Goal: Navigation & Orientation: Find specific page/section

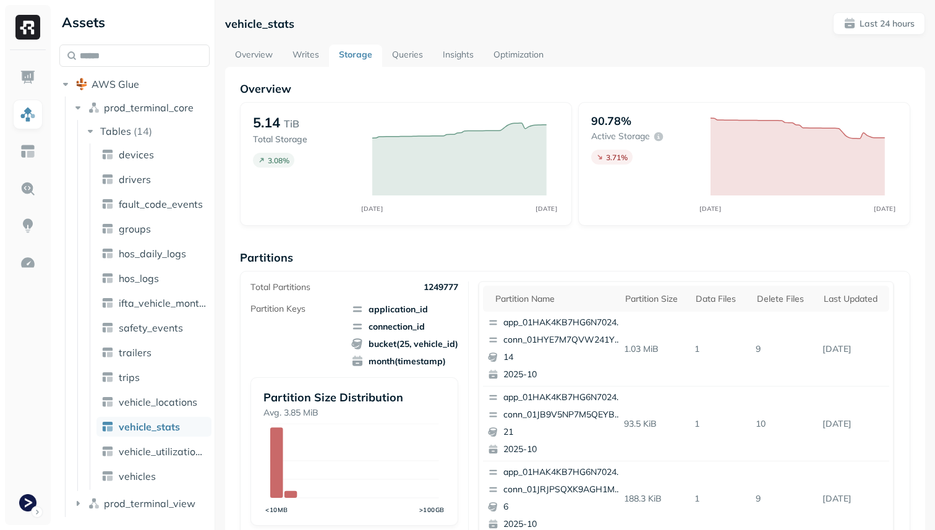
scroll to position [521, 0]
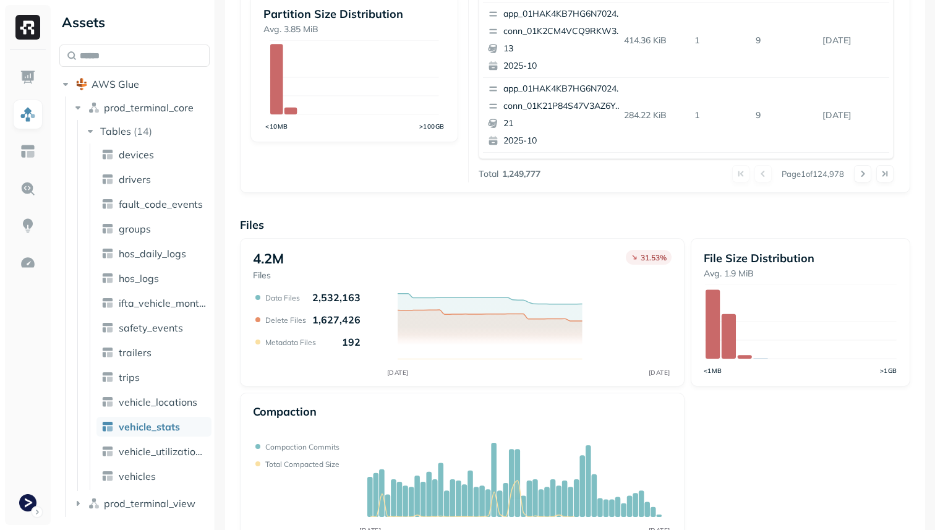
scroll to position [415, 0]
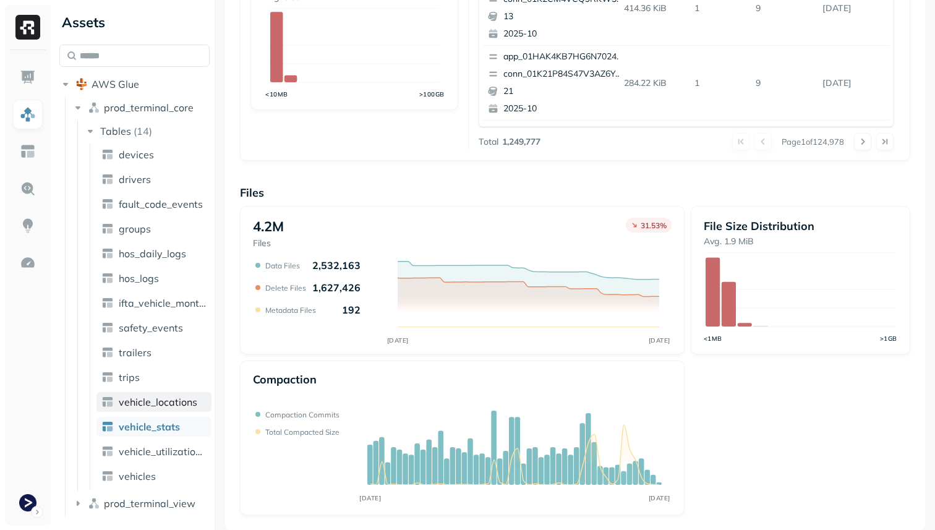
click at [182, 411] on link "vehicle_locations" at bounding box center [153, 402] width 115 height 20
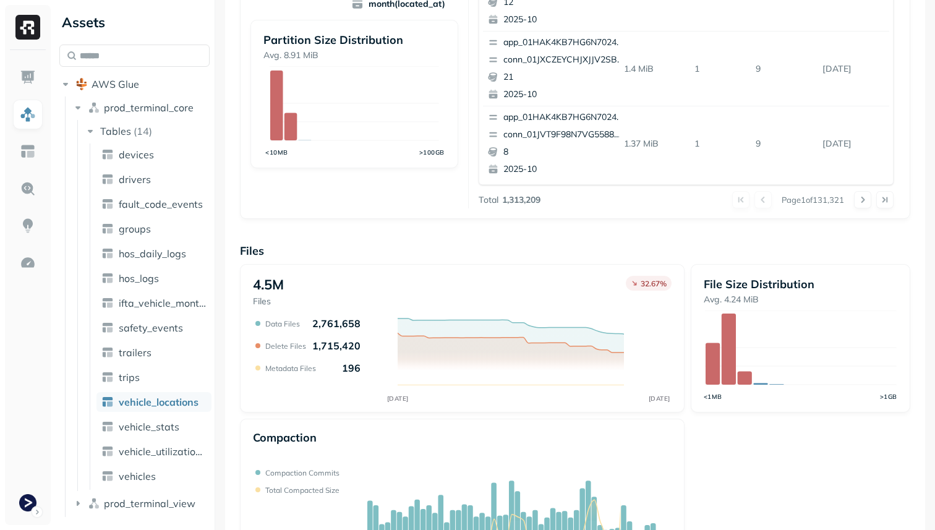
scroll to position [415, 0]
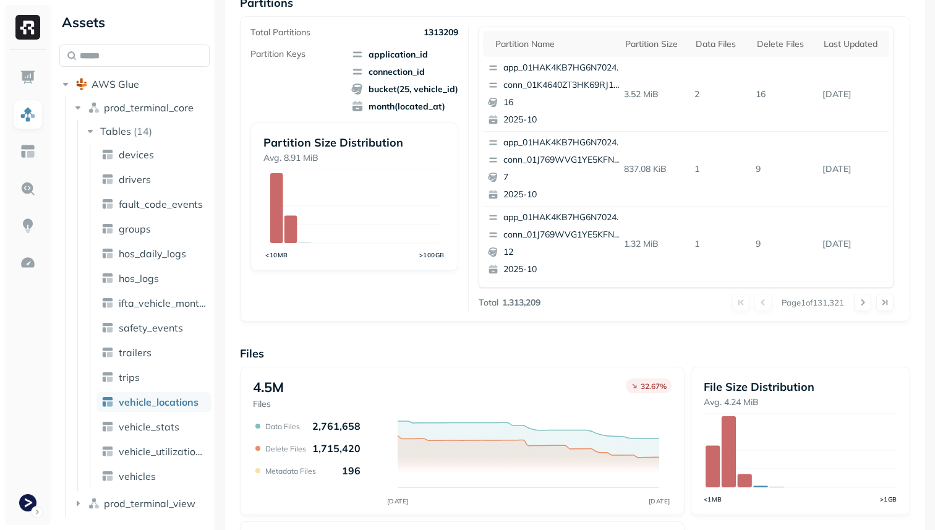
scroll to position [415, 0]
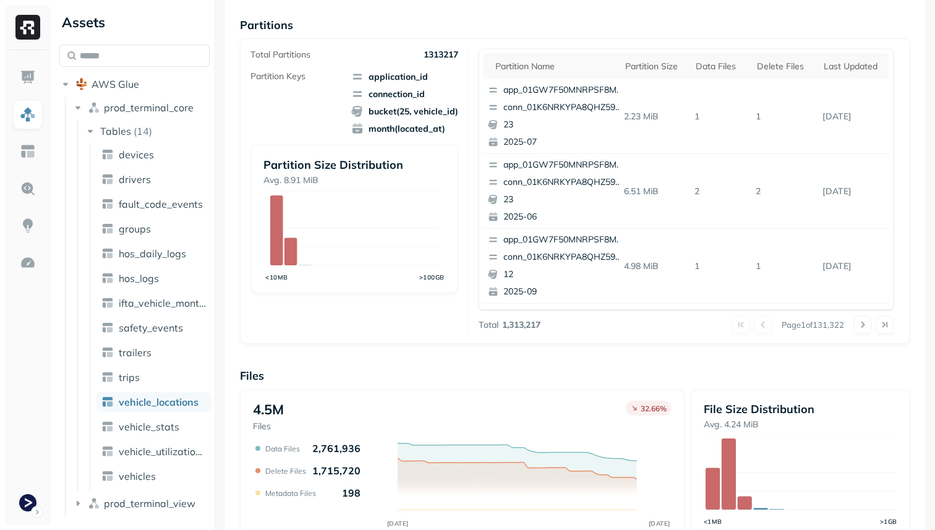
scroll to position [415, 0]
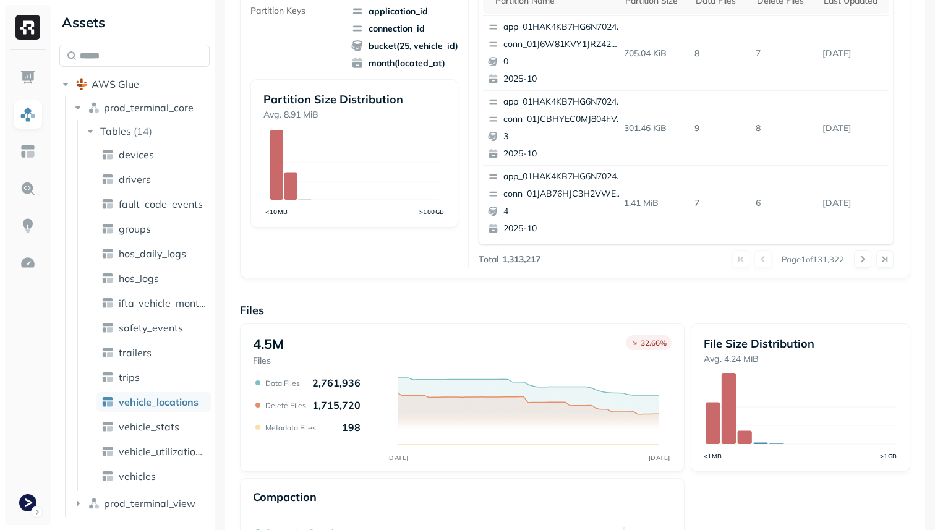
scroll to position [415, 0]
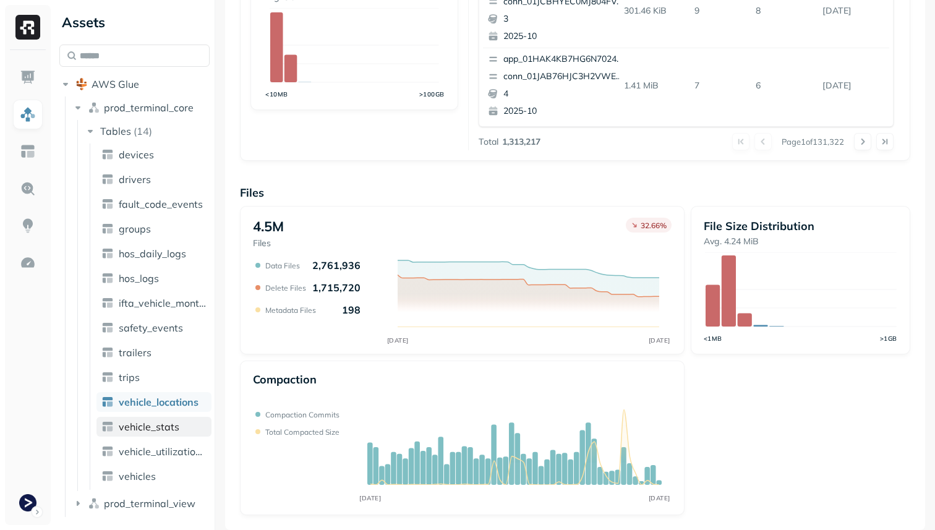
click at [187, 428] on link "vehicle_stats" at bounding box center [153, 427] width 115 height 20
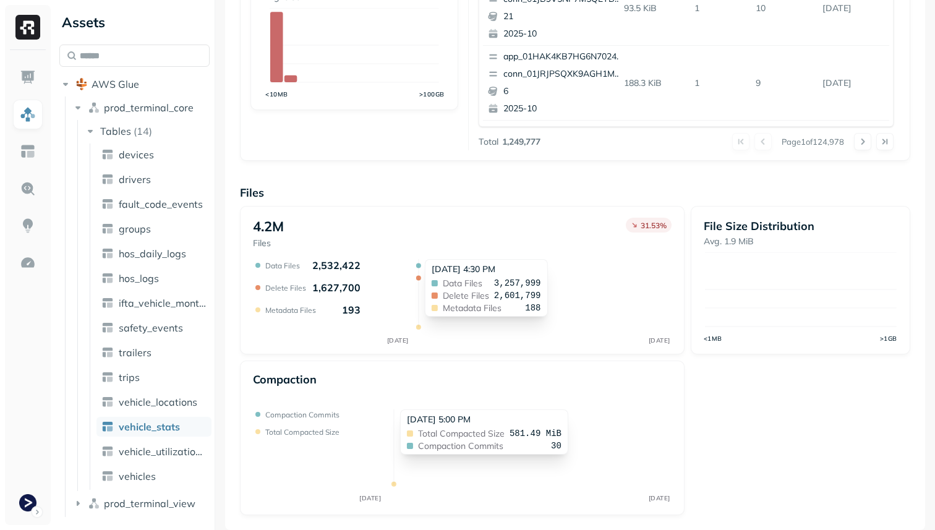
scroll to position [415, 0]
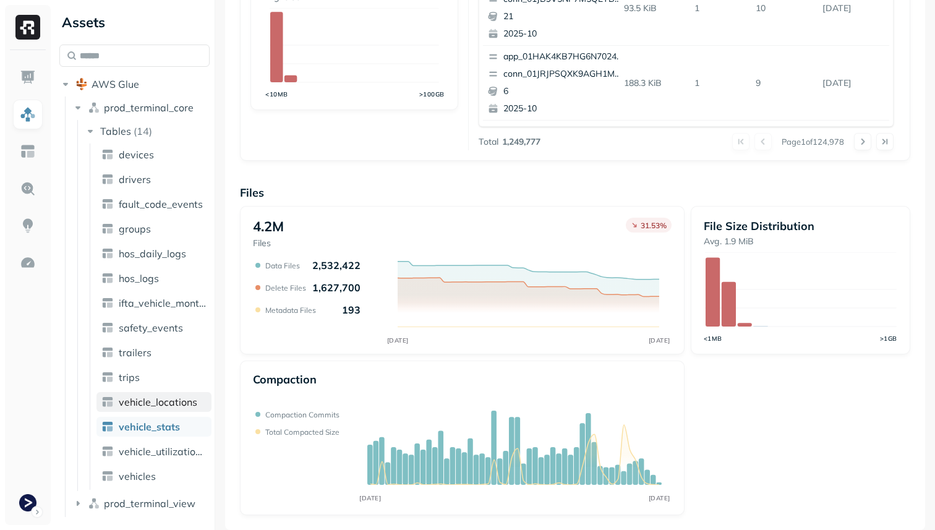
click at [175, 406] on span "vehicle_locations" at bounding box center [158, 402] width 79 height 12
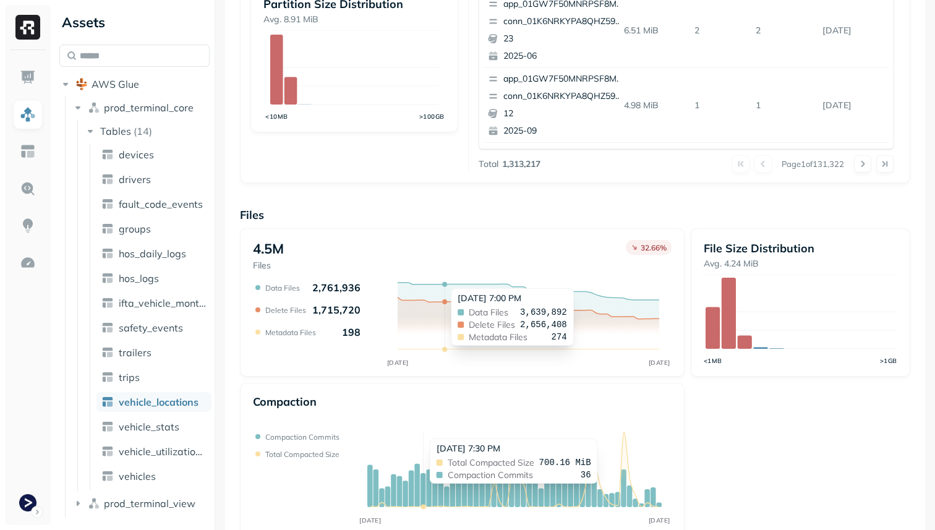
scroll to position [415, 0]
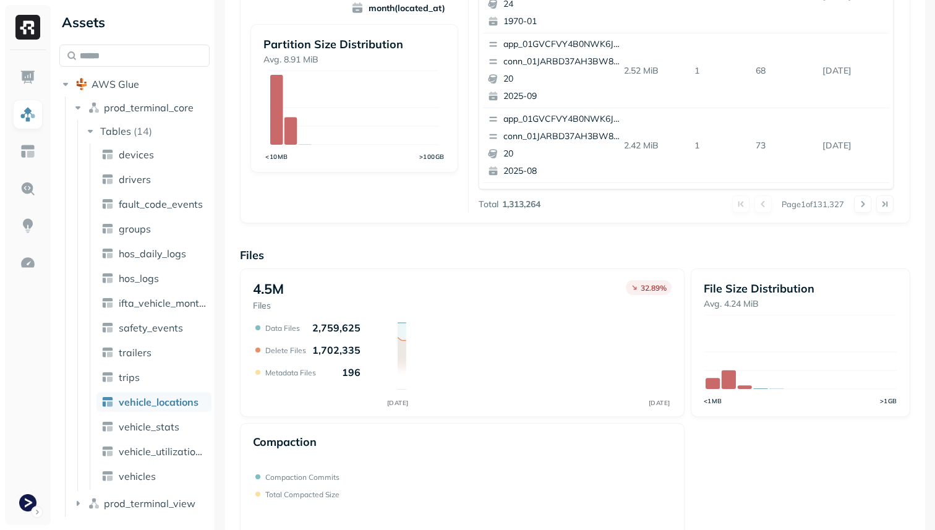
scroll to position [415, 0]
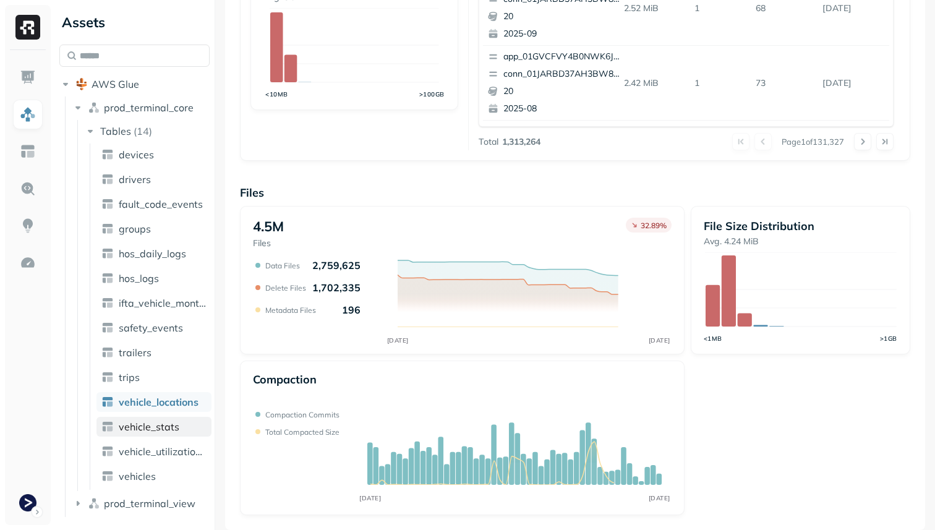
click at [176, 427] on span "vehicle_stats" at bounding box center [149, 426] width 61 height 12
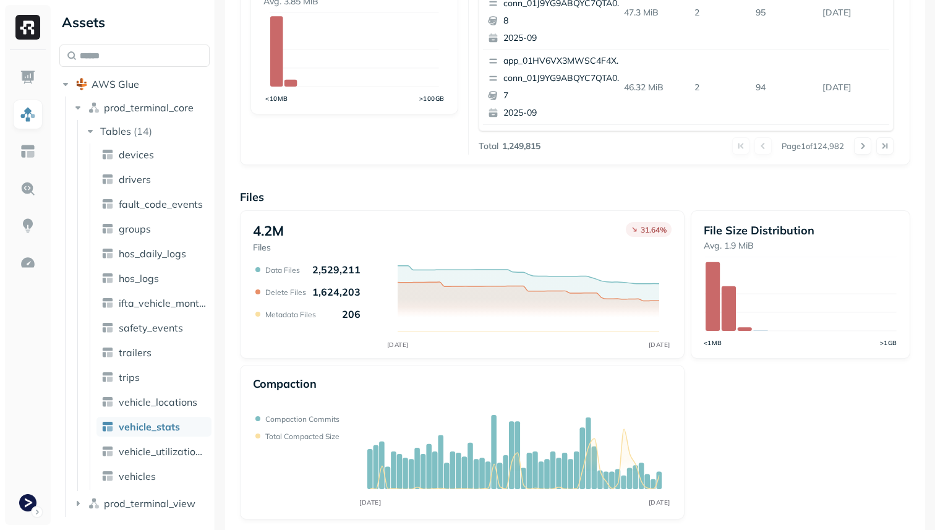
scroll to position [415, 0]
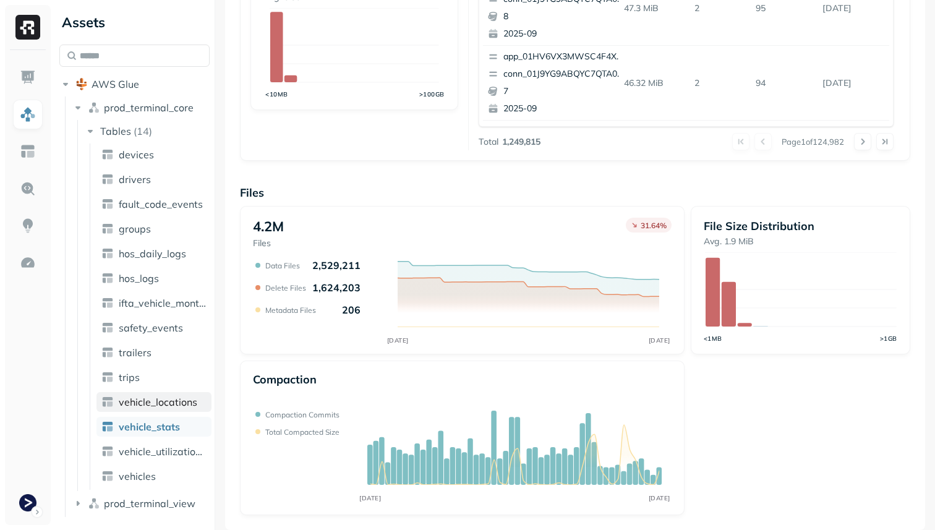
click at [172, 404] on span "vehicle_locations" at bounding box center [158, 402] width 79 height 12
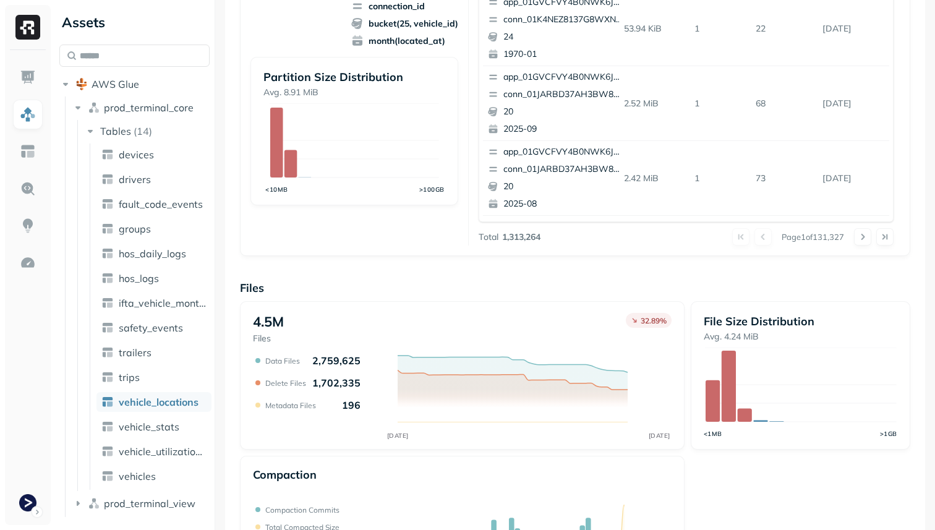
scroll to position [415, 0]
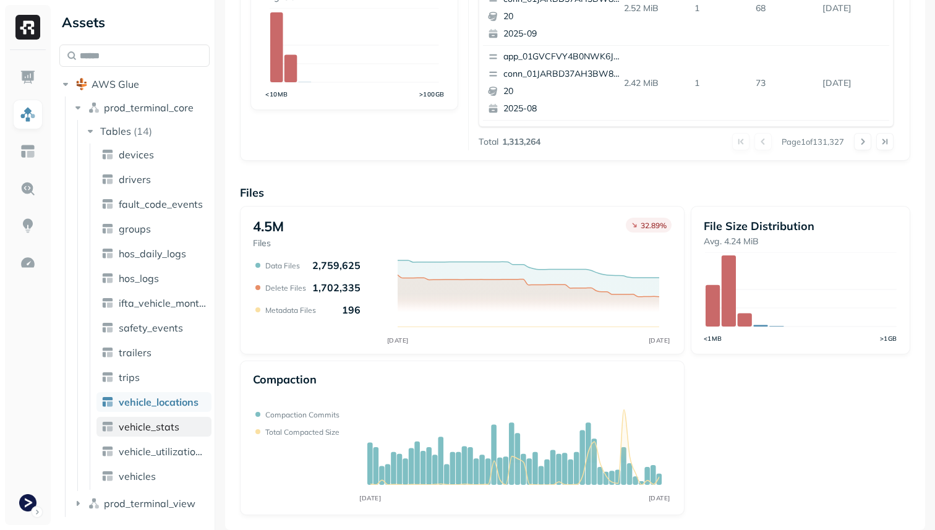
click at [187, 427] on link "vehicle_stats" at bounding box center [153, 427] width 115 height 20
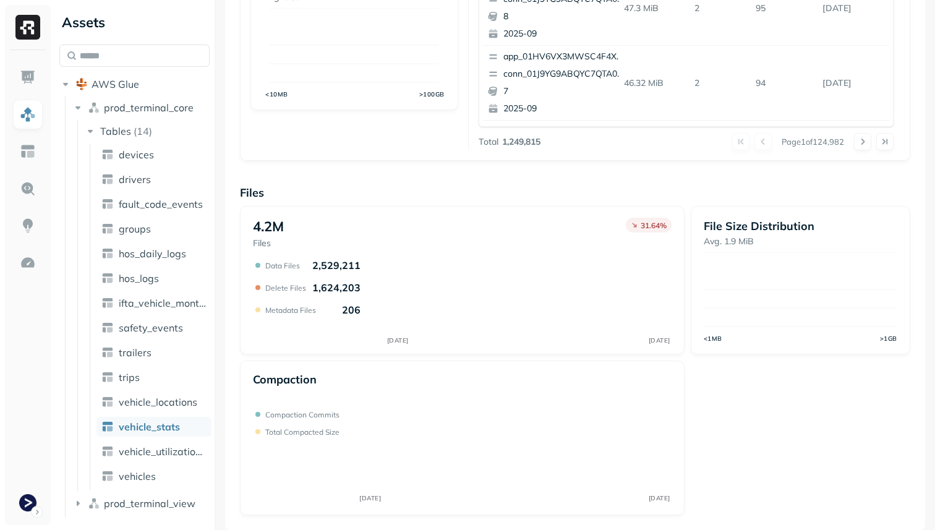
scroll to position [82, 0]
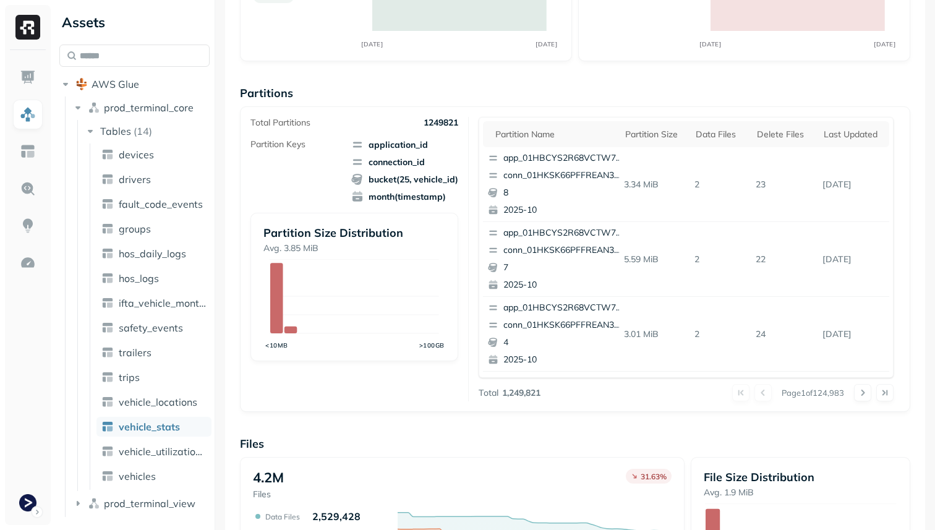
scroll to position [415, 0]
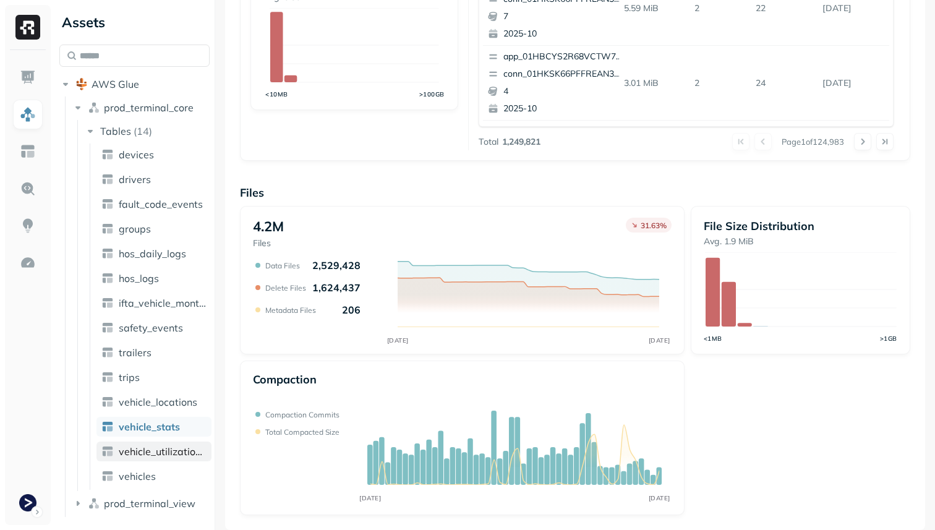
click at [158, 453] on span "vehicle_utilization_day" at bounding box center [163, 451] width 88 height 12
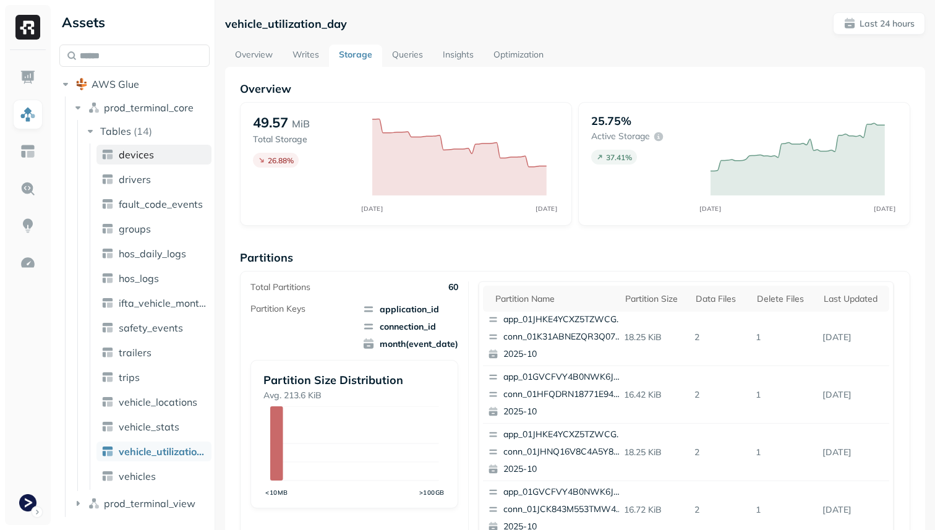
click at [137, 155] on span "devices" at bounding box center [136, 154] width 35 height 12
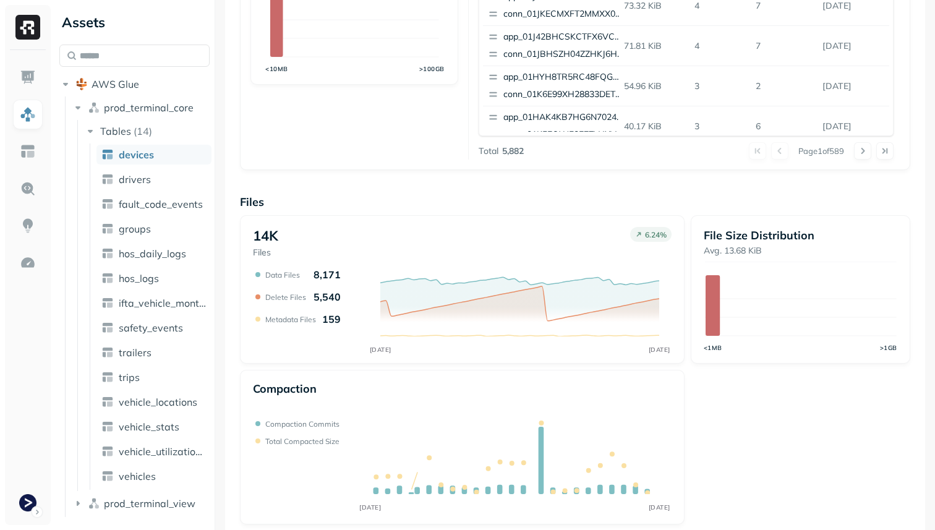
scroll to position [415, 0]
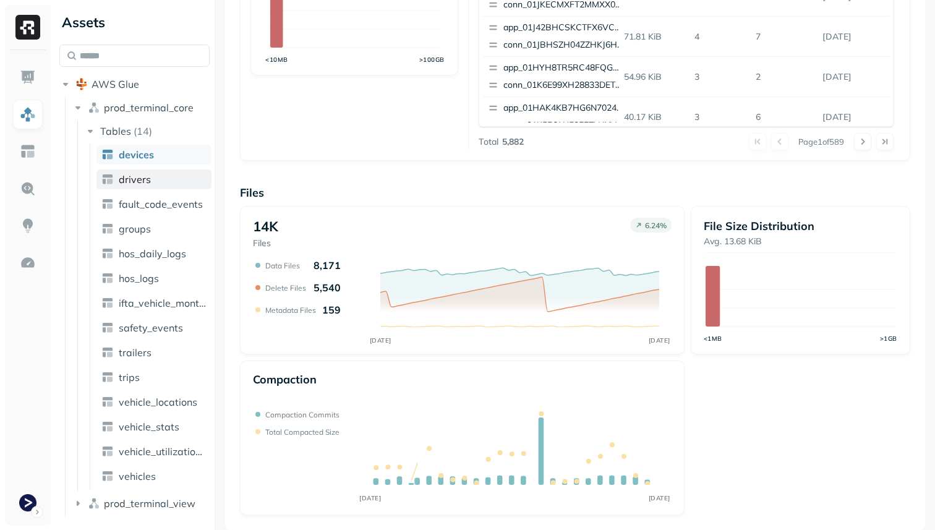
click at [172, 176] on link "drivers" at bounding box center [153, 179] width 115 height 20
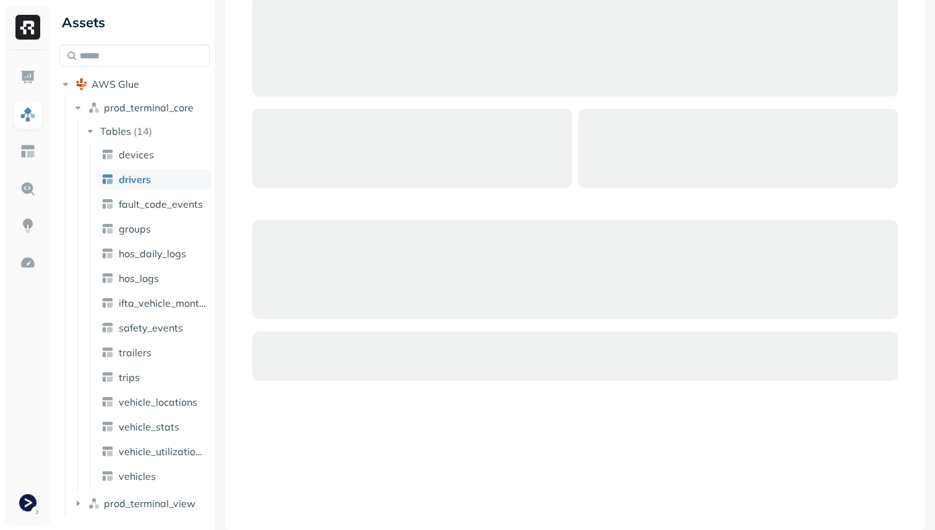
scroll to position [82, 0]
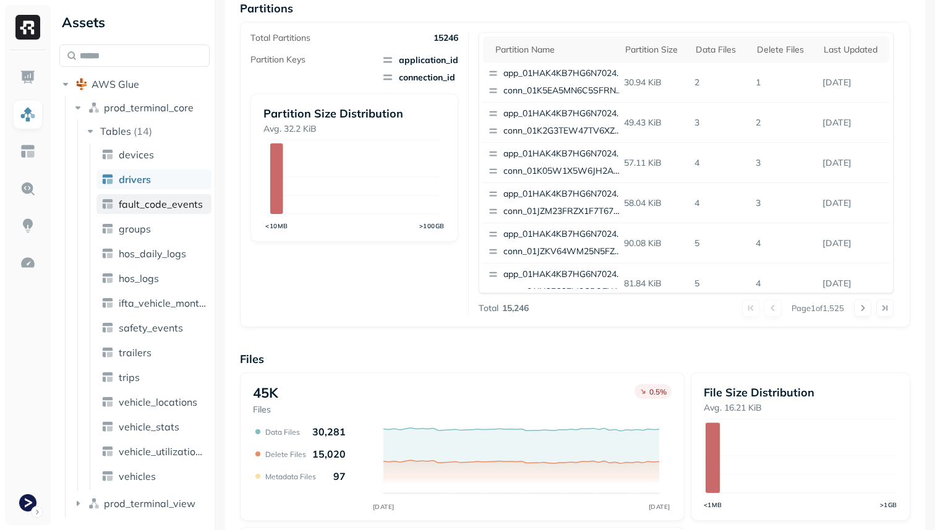
click at [174, 207] on span "fault_code_events" at bounding box center [161, 204] width 84 height 12
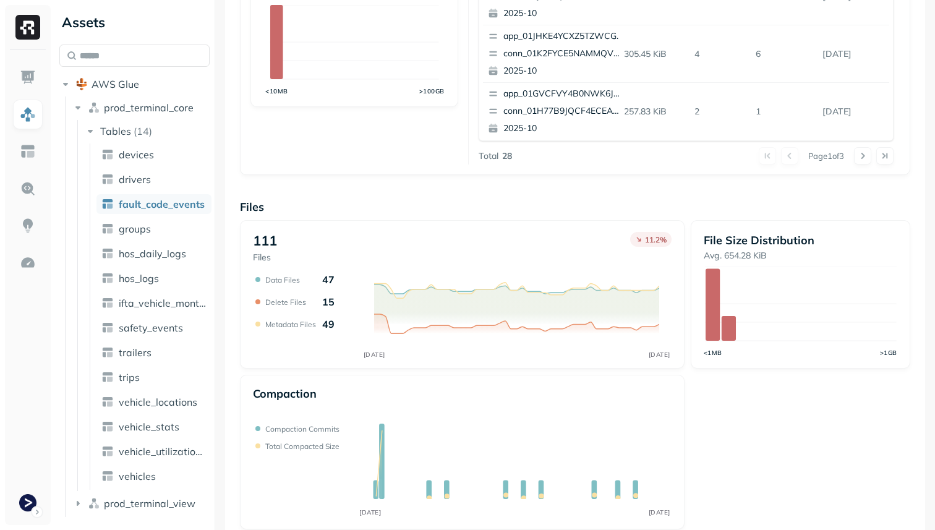
scroll to position [415, 0]
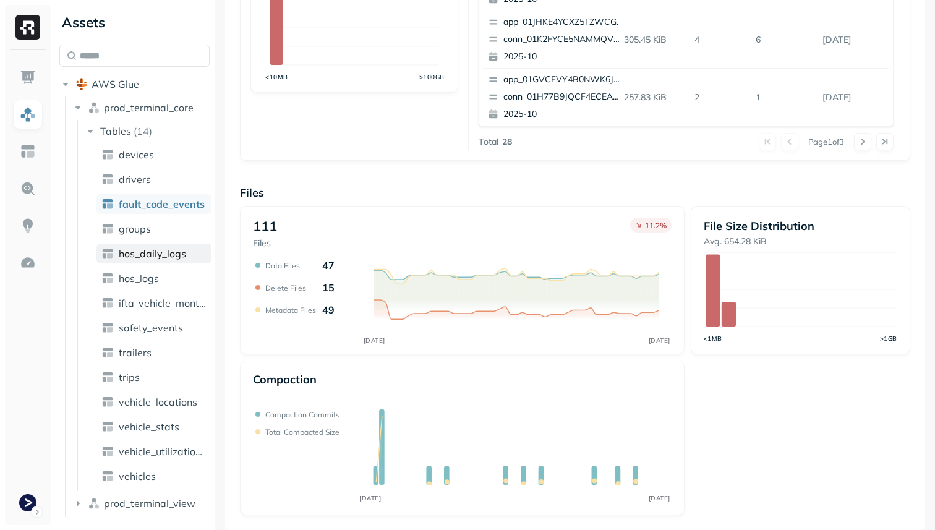
click at [158, 256] on span "hos_daily_logs" at bounding box center [152, 253] width 67 height 12
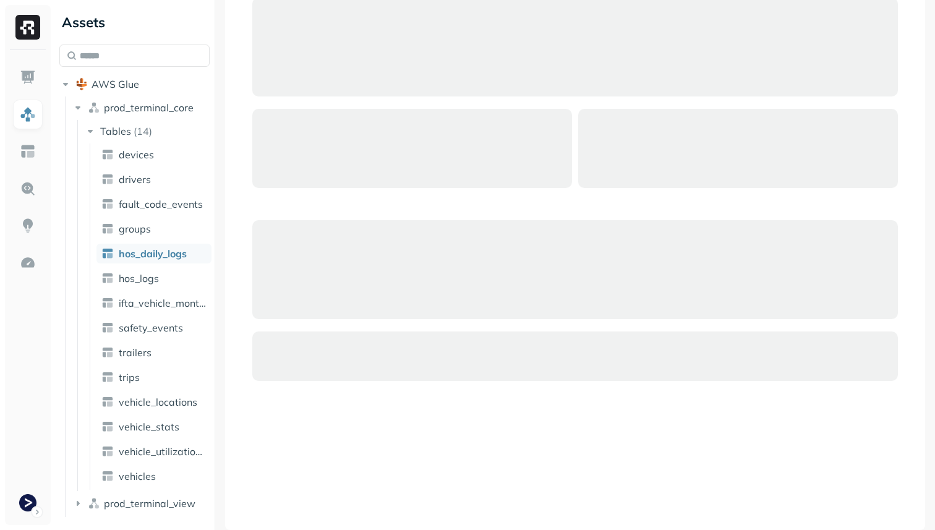
scroll to position [82, 0]
click at [164, 325] on span "safety_events" at bounding box center [151, 327] width 64 height 12
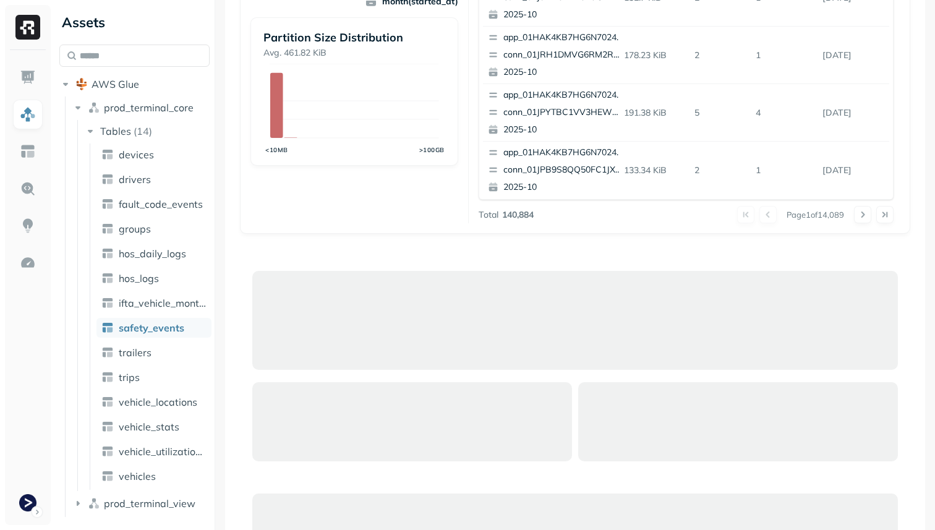
scroll to position [610, 0]
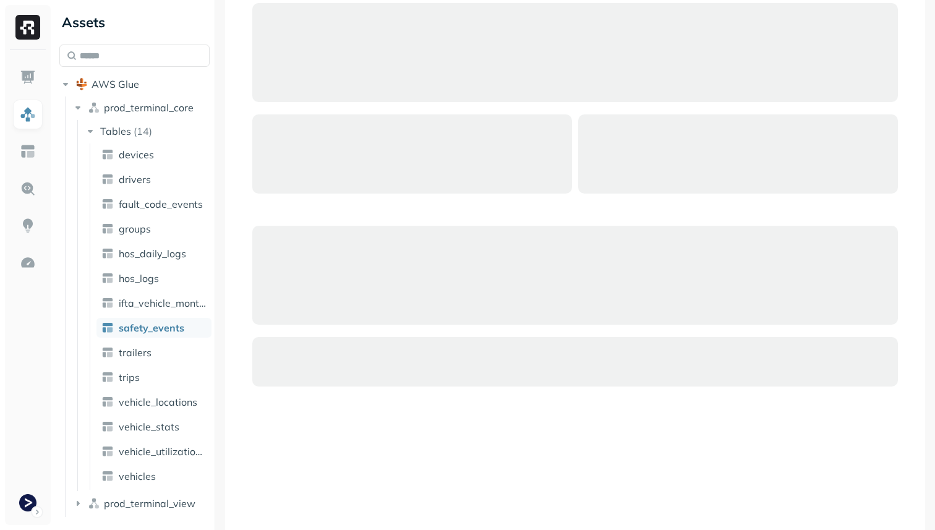
click at [177, 388] on ul "devices drivers fault_code_events groups hos_daily_logs hos_logs ifta_vehicle_m…" at bounding box center [151, 316] width 122 height 346
click at [177, 402] on span "vehicle_locations" at bounding box center [158, 402] width 79 height 12
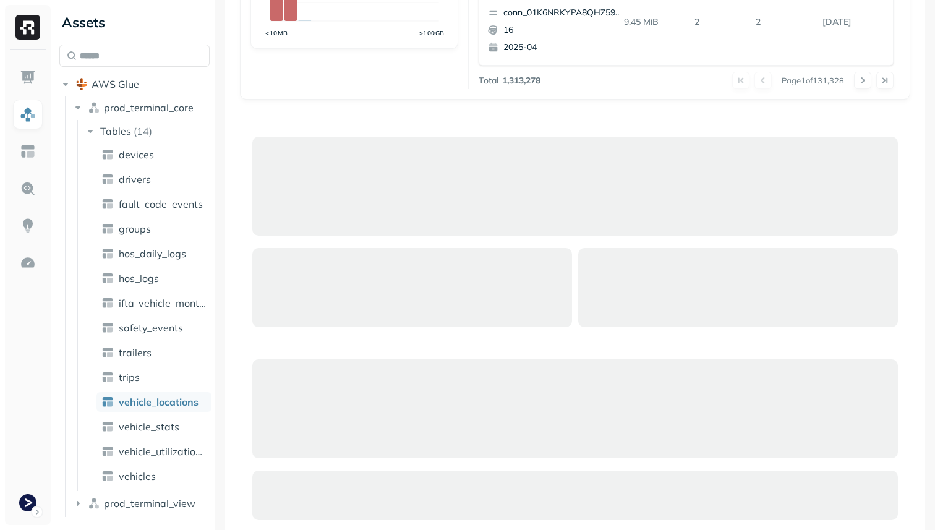
scroll to position [616, 0]
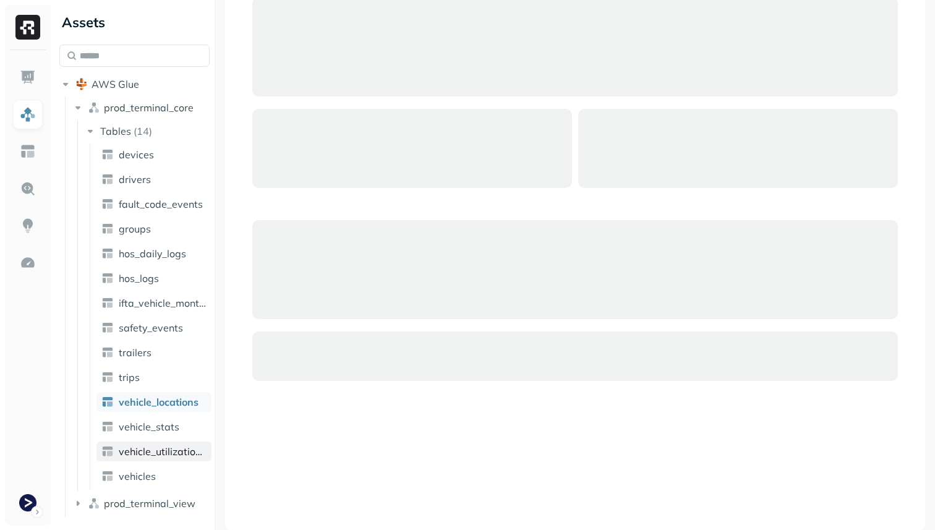
click at [180, 455] on span "vehicle_utilization_day" at bounding box center [163, 451] width 88 height 12
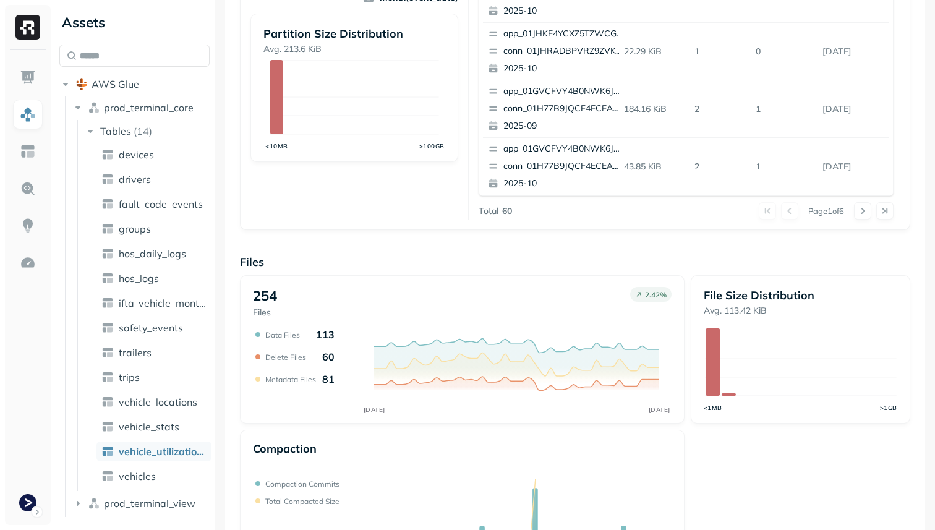
scroll to position [415, 0]
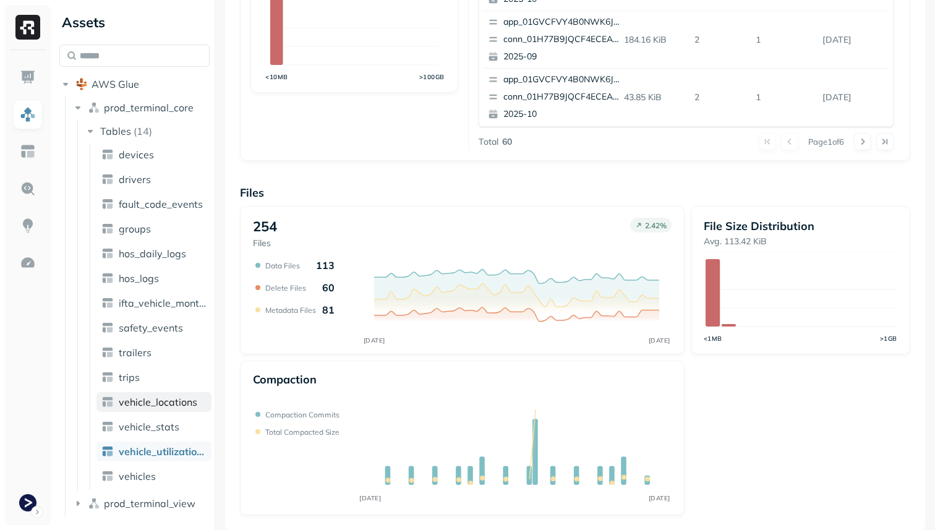
click at [143, 404] on span "vehicle_locations" at bounding box center [158, 402] width 79 height 12
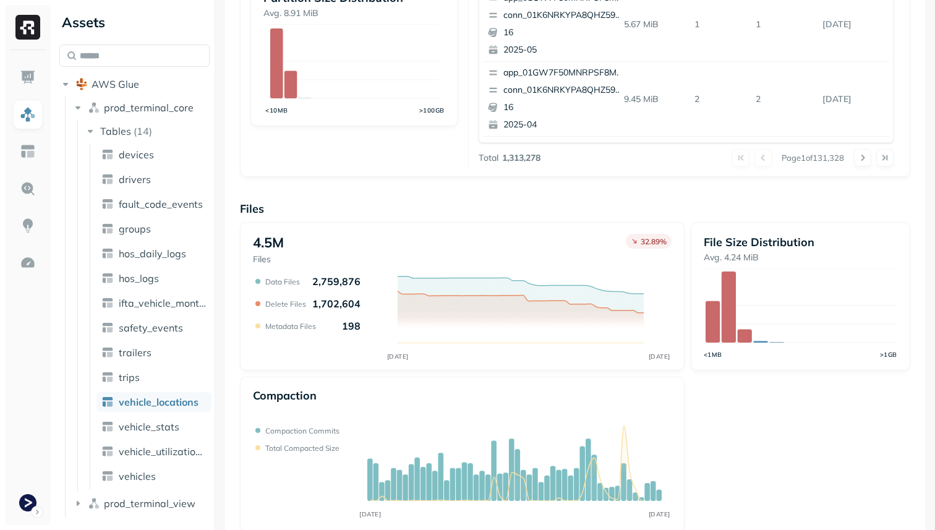
scroll to position [415, 0]
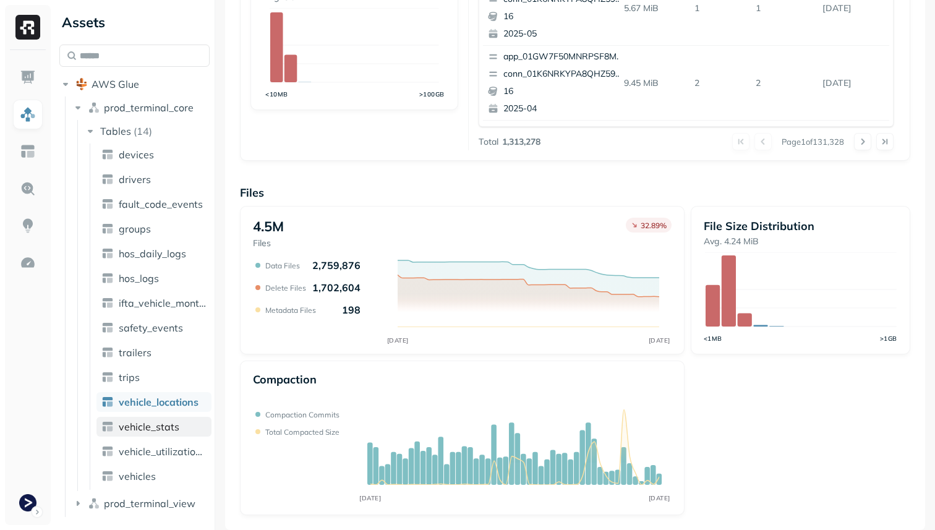
click at [173, 424] on span "vehicle_stats" at bounding box center [149, 426] width 61 height 12
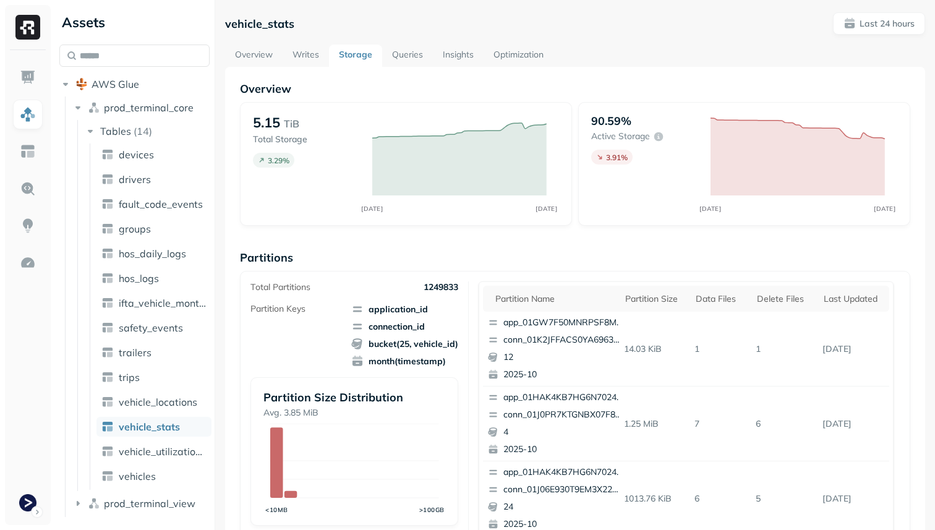
scroll to position [415, 0]
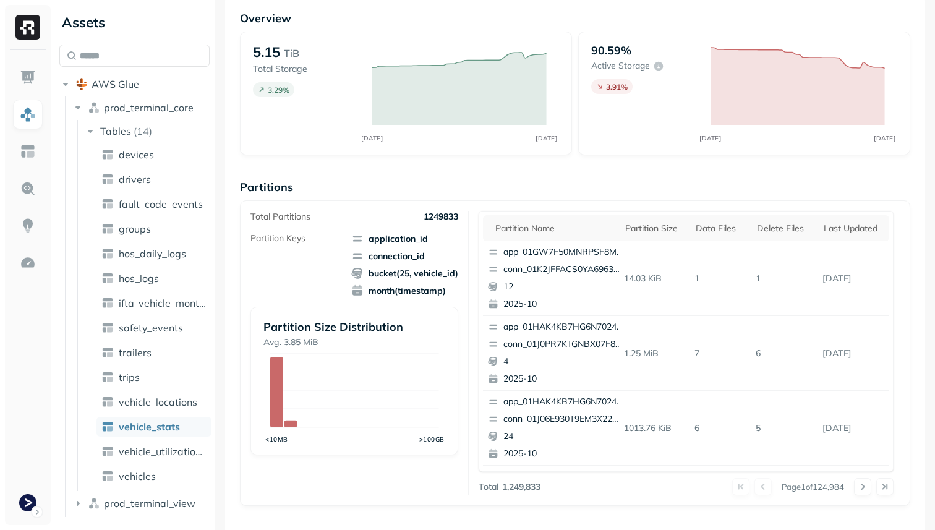
scroll to position [208, 0]
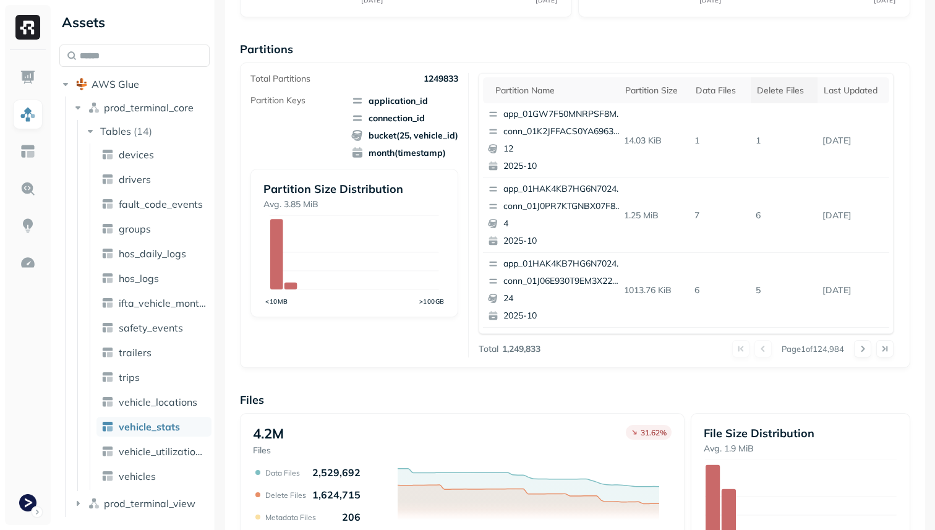
click at [775, 97] on th "Delete Files" at bounding box center [784, 90] width 67 height 26
click at [725, 95] on div "Data Files" at bounding box center [714, 91] width 45 height 12
click at [168, 406] on span "vehicle_locations" at bounding box center [158, 402] width 79 height 12
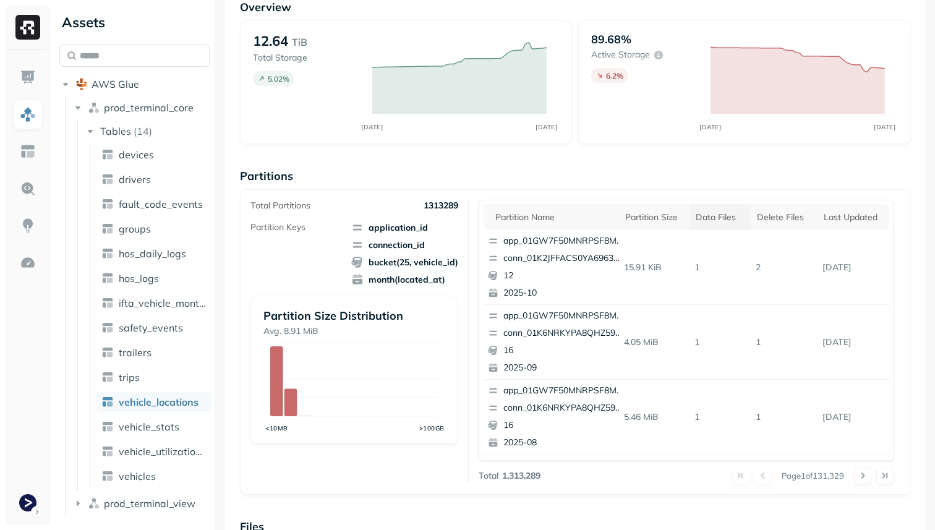
click at [715, 226] on th "Data Files" at bounding box center [719, 217] width 61 height 26
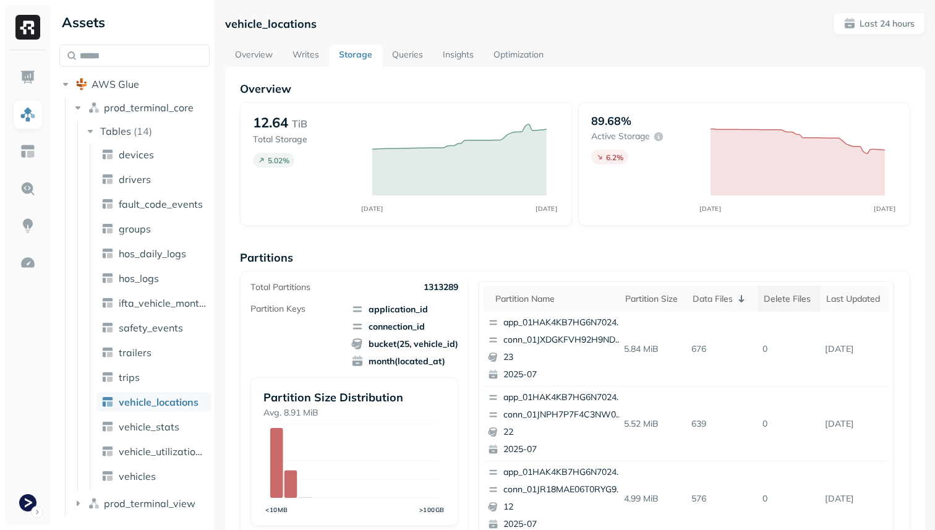
click at [786, 296] on div "Delete Files" at bounding box center [789, 299] width 50 height 12
click at [715, 296] on div "Data Files" at bounding box center [714, 299] width 45 height 12
click at [249, 62] on link "Overview" at bounding box center [253, 56] width 57 height 22
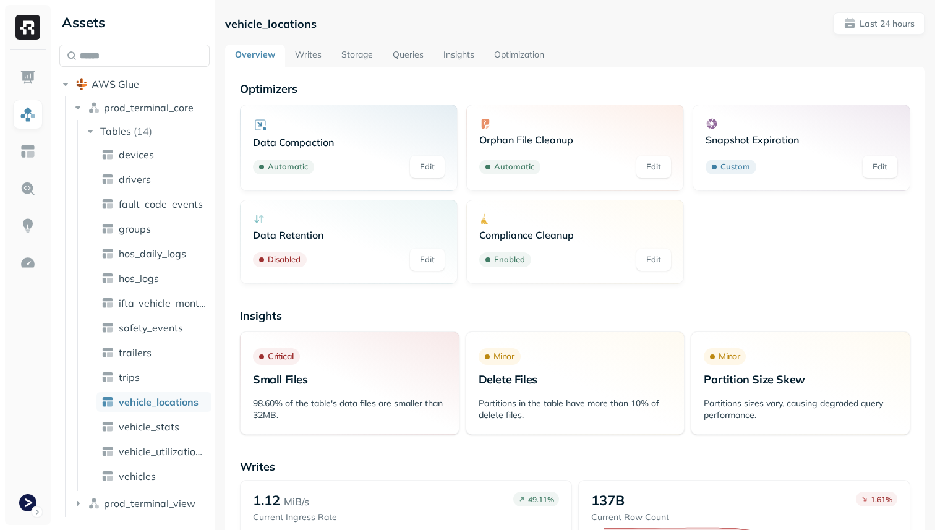
click at [368, 52] on link "Storage" at bounding box center [356, 56] width 51 height 22
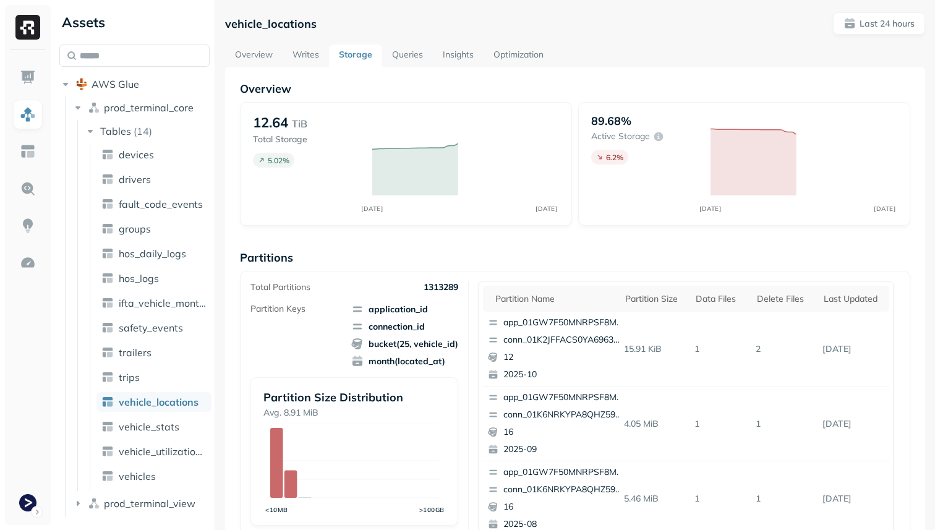
scroll to position [415, 0]
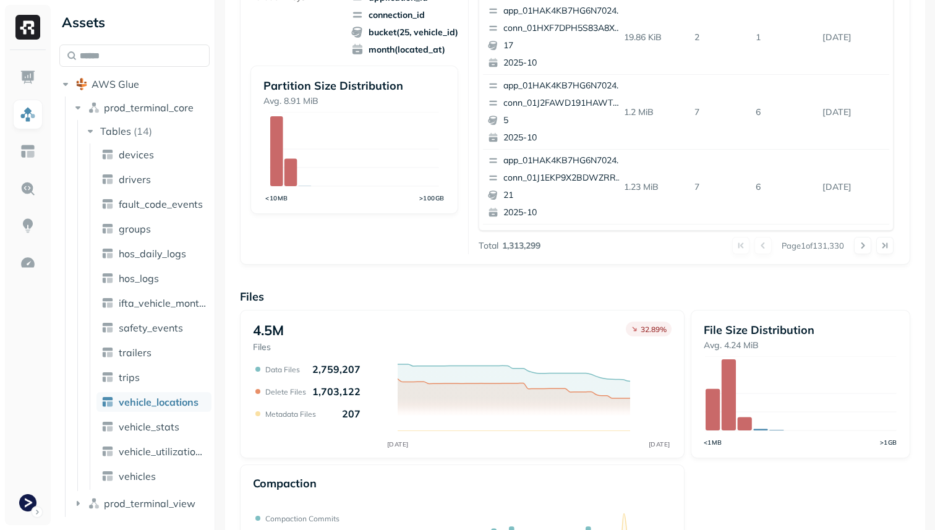
scroll to position [413, 0]
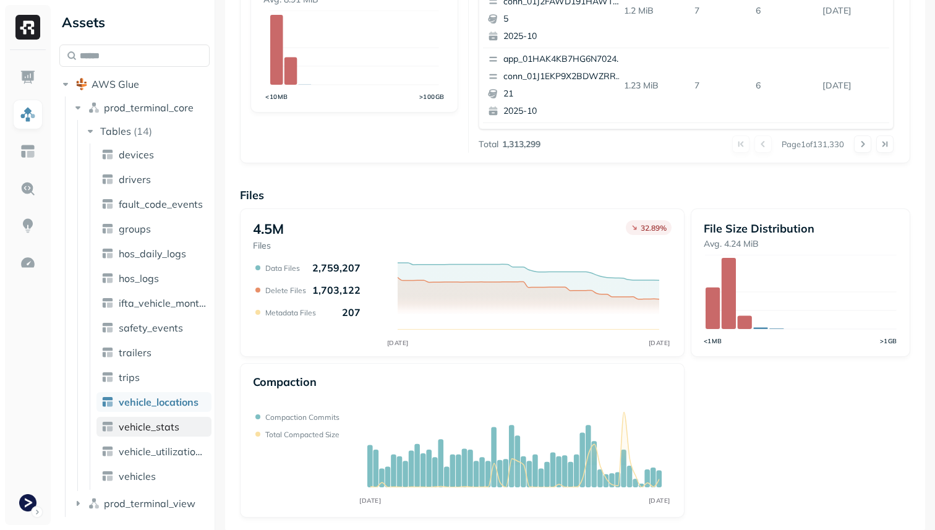
click at [200, 431] on link "vehicle_stats" at bounding box center [153, 427] width 115 height 20
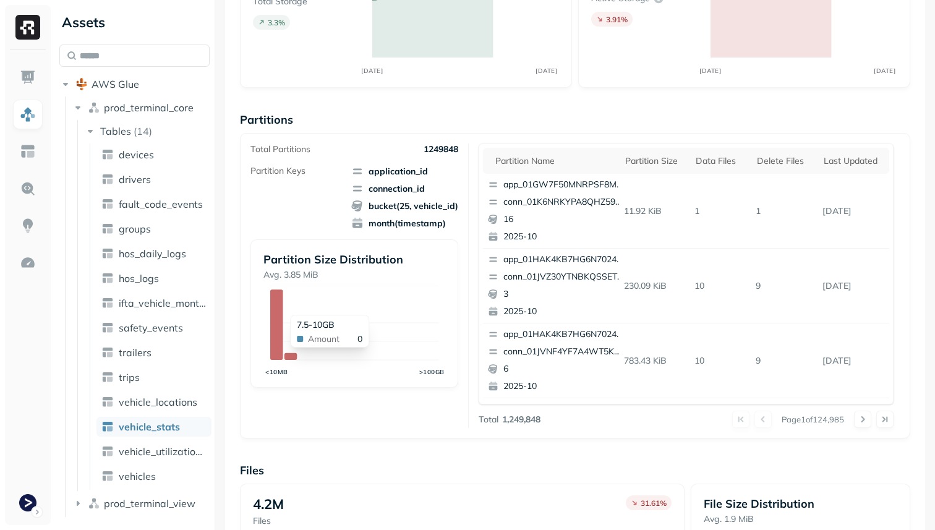
scroll to position [415, 0]
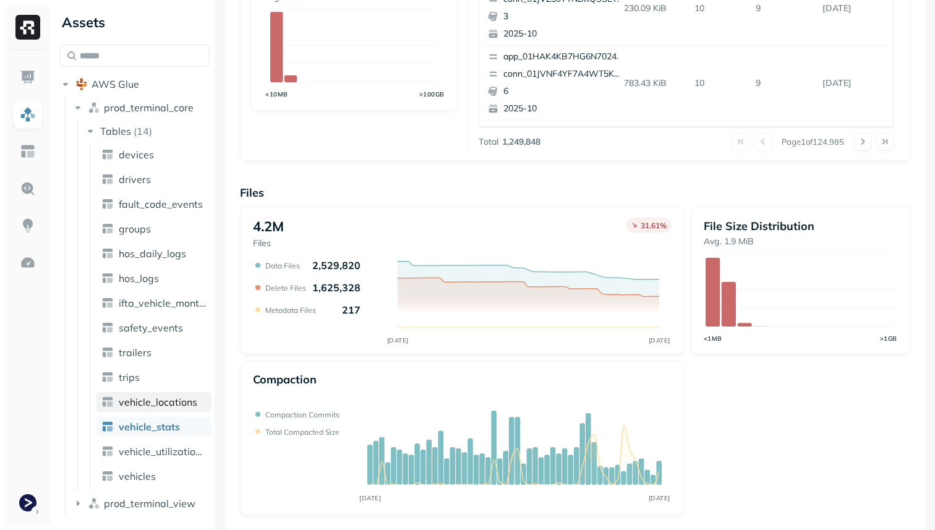
click at [150, 403] on span "vehicle_locations" at bounding box center [158, 402] width 79 height 12
